Goal: Task Accomplishment & Management: Use online tool/utility

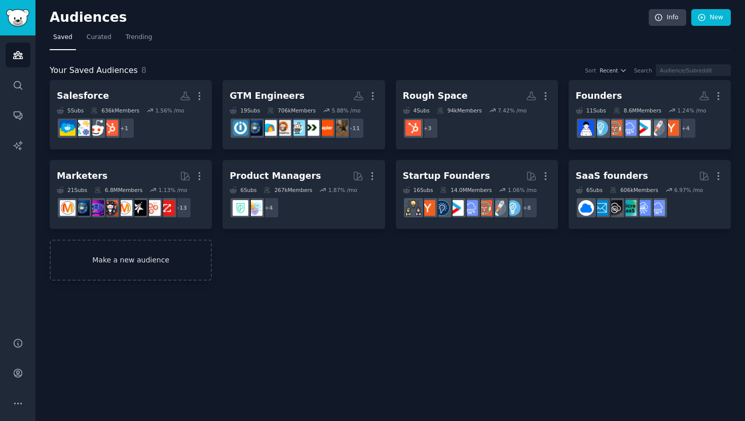
click at [138, 261] on link "Make a new audience" at bounding box center [131, 260] width 162 height 41
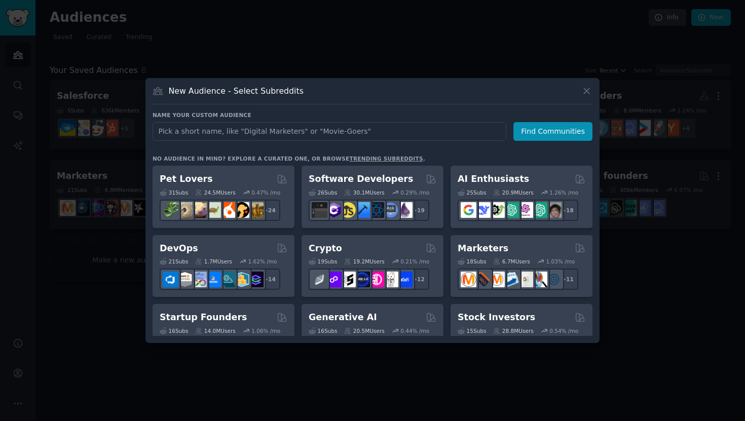
click at [314, 129] on input "text" at bounding box center [329, 131] width 354 height 19
type input "gong"
click button "Find Communities" at bounding box center [552, 131] width 79 height 19
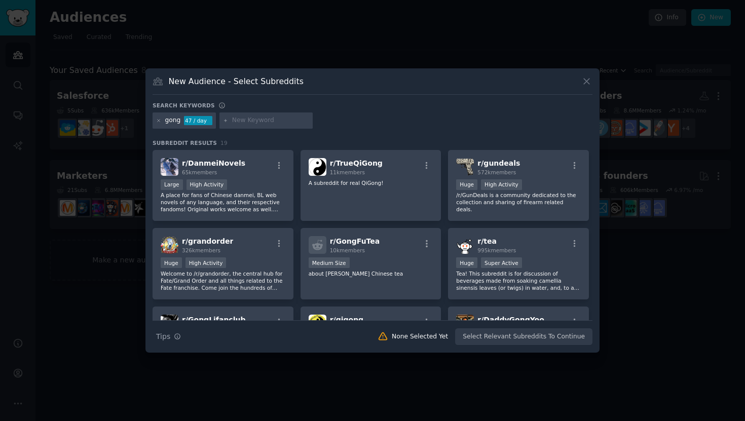
click at [174, 123] on div "gong" at bounding box center [173, 120] width 16 height 9
click at [156, 120] on icon at bounding box center [159, 121] width 6 height 6
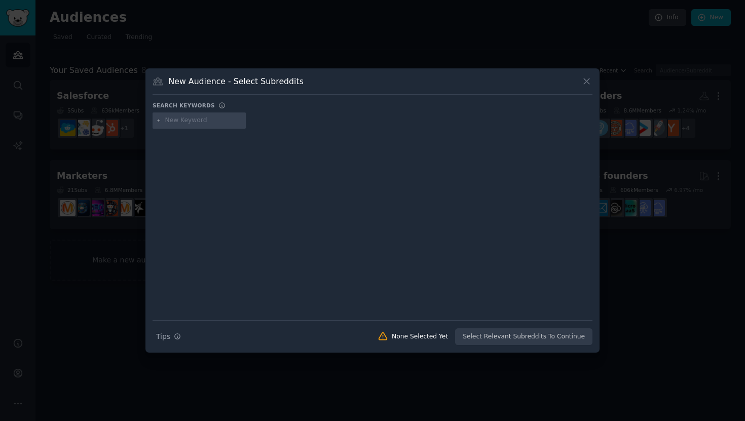
click at [177, 127] on div at bounding box center [198, 120] width 93 height 16
click at [183, 124] on input "text" at bounding box center [203, 120] width 77 height 9
